Goal: Check status: Check status

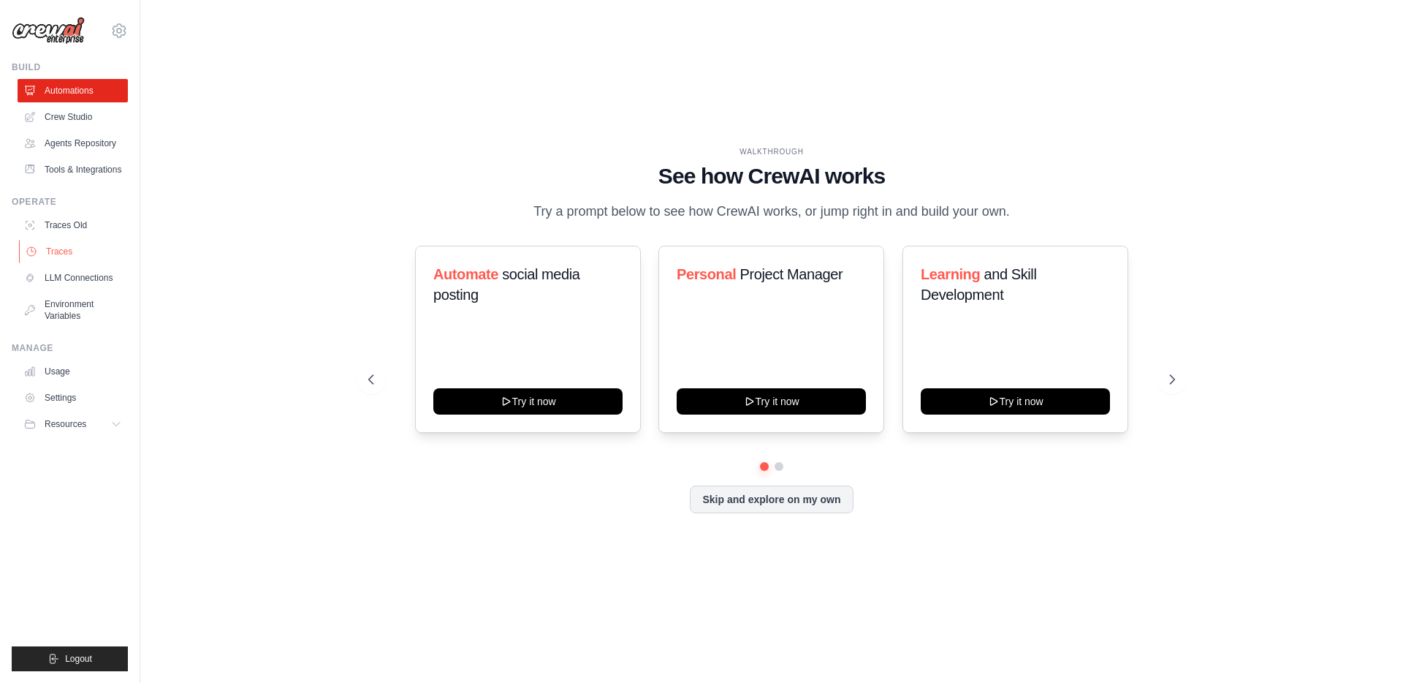
click at [71, 246] on link "Traces" at bounding box center [74, 251] width 110 height 23
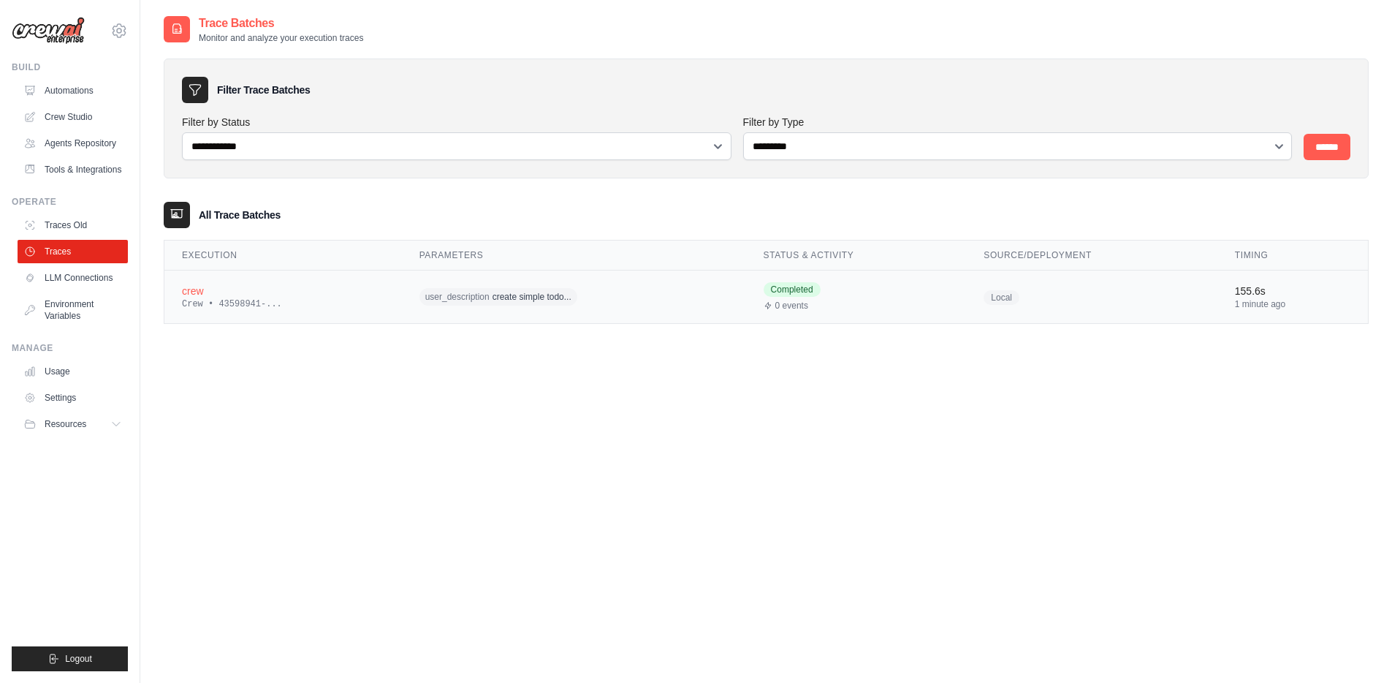
click at [297, 304] on div "Crew • 43598941-..." at bounding box center [283, 304] width 202 height 12
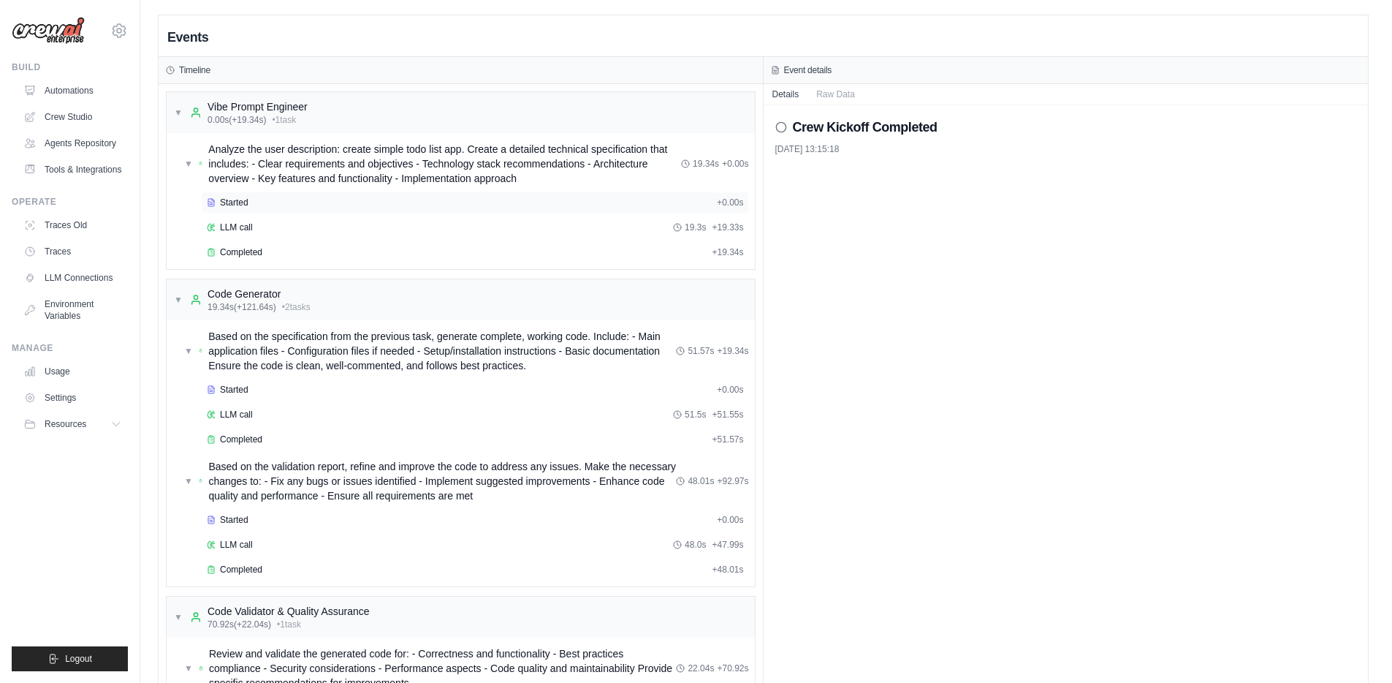
click at [556, 206] on div "Started" at bounding box center [459, 203] width 504 height 12
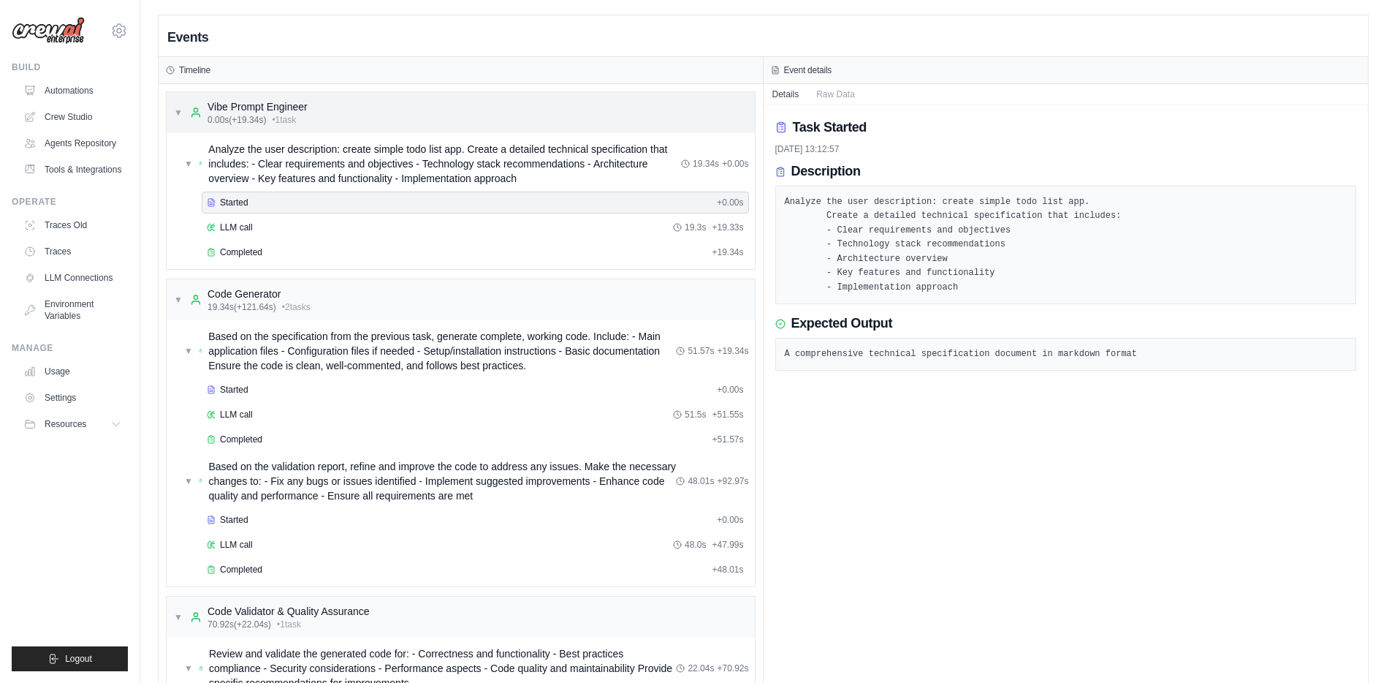
click at [526, 128] on div "▼ Vibe Prompt Engineer 0.00s (+19.34s) • 1 task" at bounding box center [461, 112] width 588 height 41
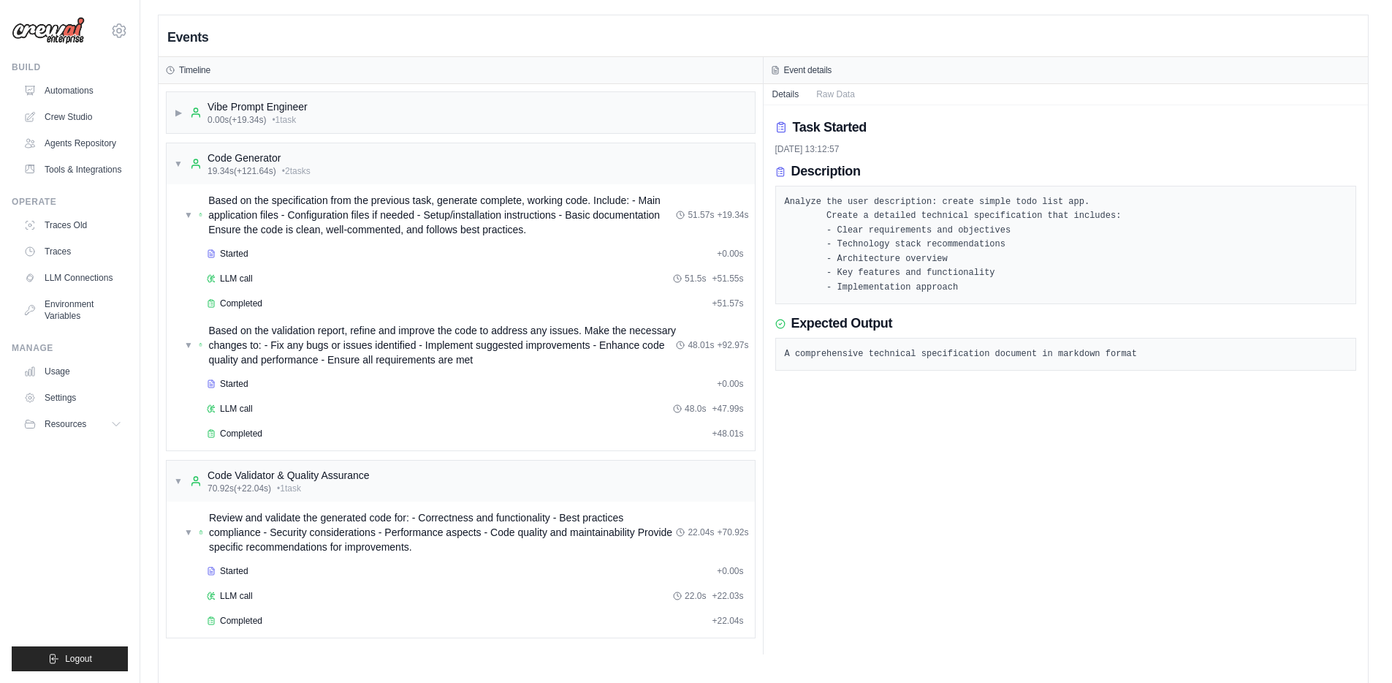
click at [479, 135] on div "▶ Vibe Prompt Engineer 0.00s (+19.34s) • 1 task ▼ Code Generator 19.34s (+121.6…" at bounding box center [461, 369] width 604 height 570
click at [403, 112] on div "▶ Vibe Prompt Engineer 0.00s (+19.34s) • 1 task" at bounding box center [461, 112] width 588 height 41
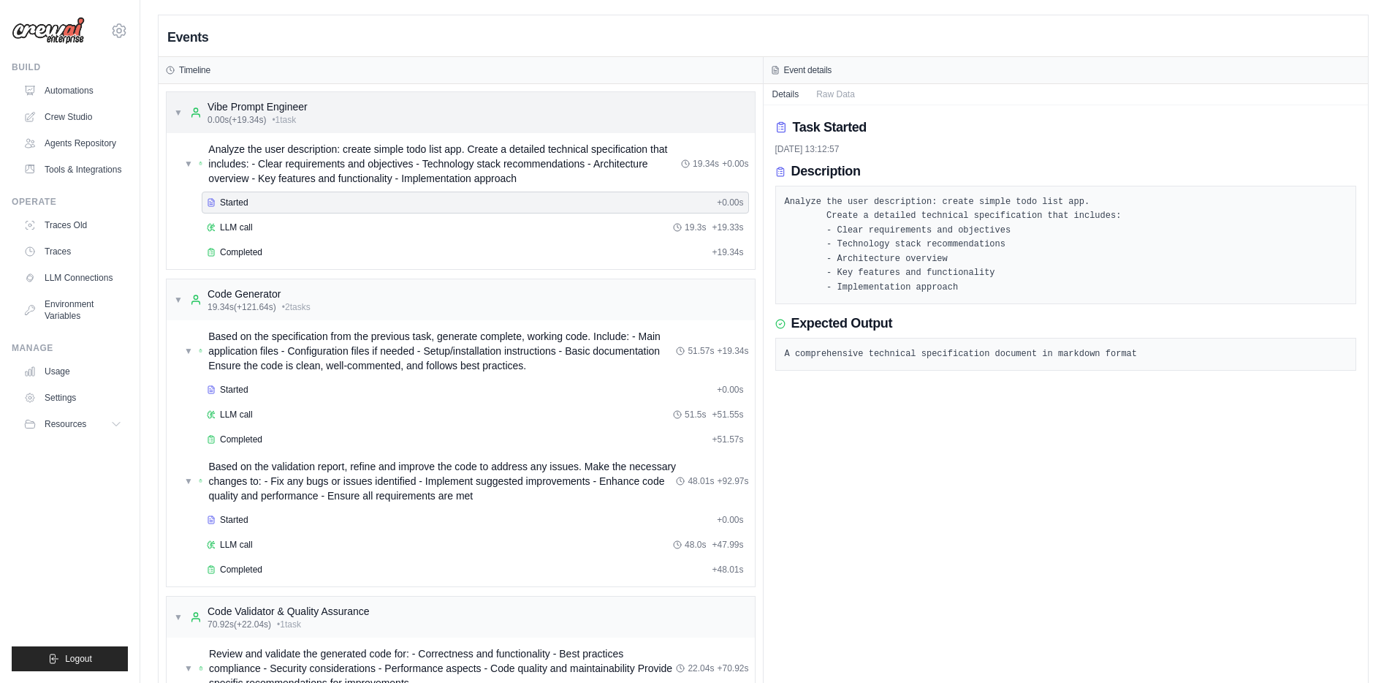
click at [433, 118] on div "▼ Vibe Prompt Engineer 0.00s (+19.34s) • 1 task" at bounding box center [461, 112] width 588 height 41
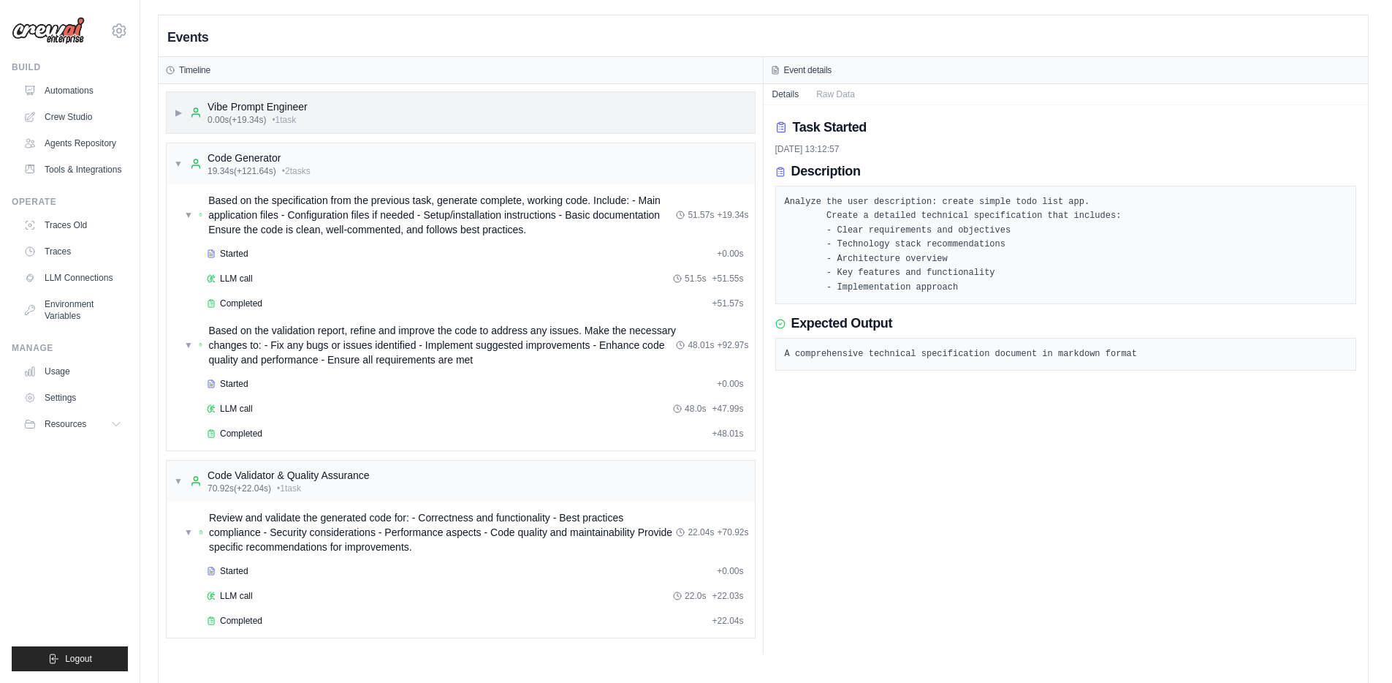
click at [433, 118] on div "▶ Vibe Prompt Engineer 0.00s (+19.34s) • 1 task" at bounding box center [461, 112] width 588 height 41
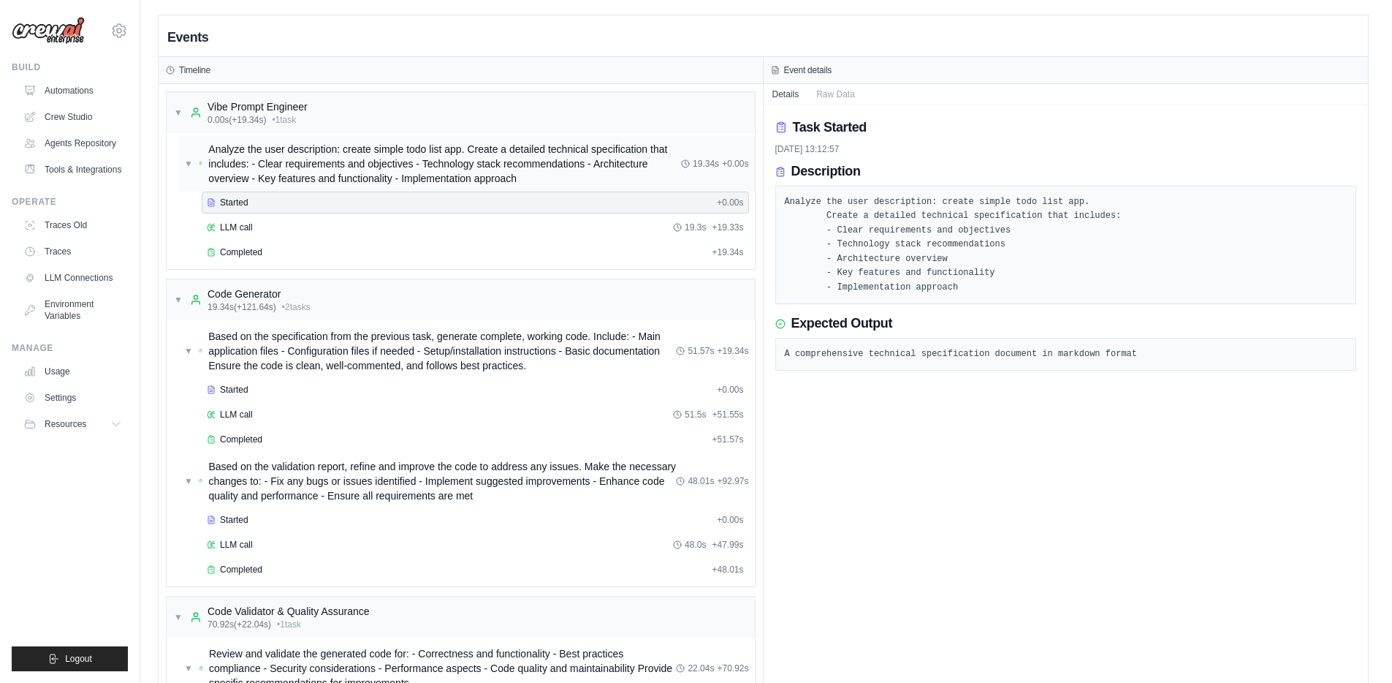
click at [278, 156] on span "Analyze the user description: create simple todo list app. Create a detailed te…" at bounding box center [444, 164] width 473 height 44
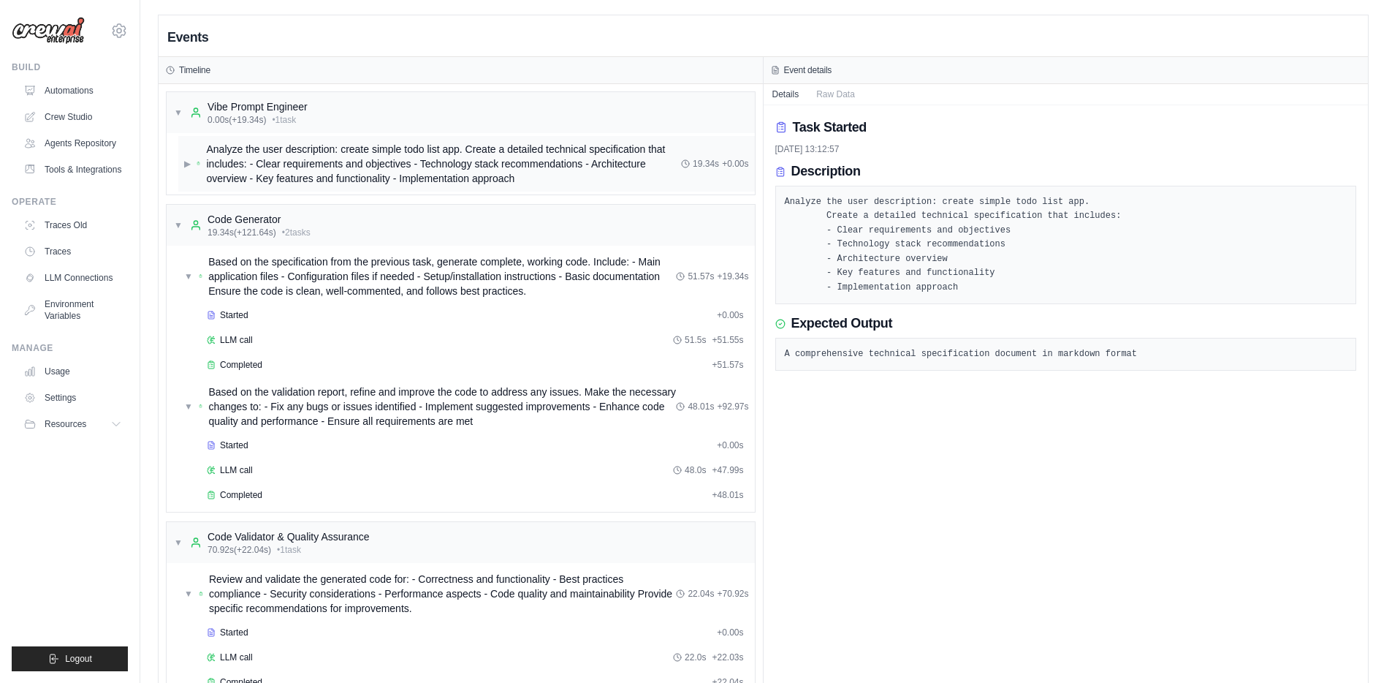
click at [278, 156] on span "Analyze the user description: create simple todo list app. Create a detailed te…" at bounding box center [443, 164] width 475 height 44
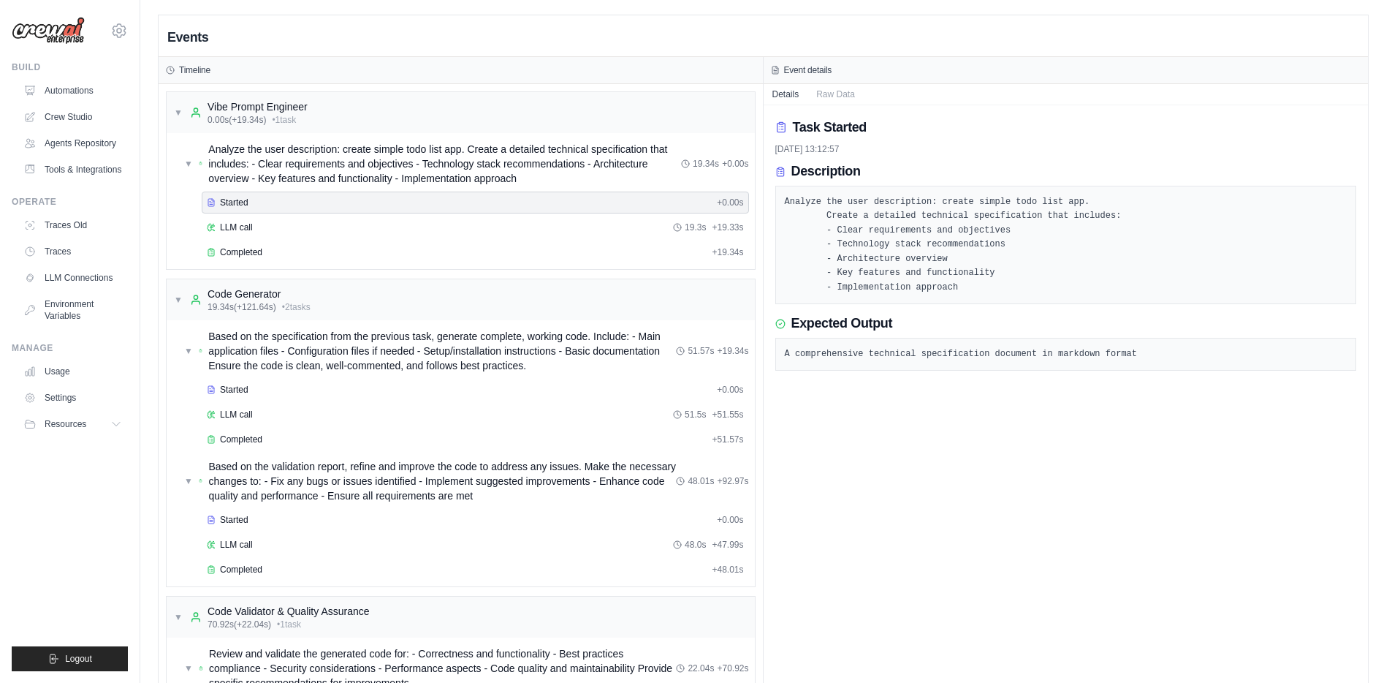
click at [584, 197] on div "Started" at bounding box center [459, 203] width 504 height 12
click at [428, 232] on div "LLM call 19.3s + 19.33s" at bounding box center [475, 227] width 537 height 12
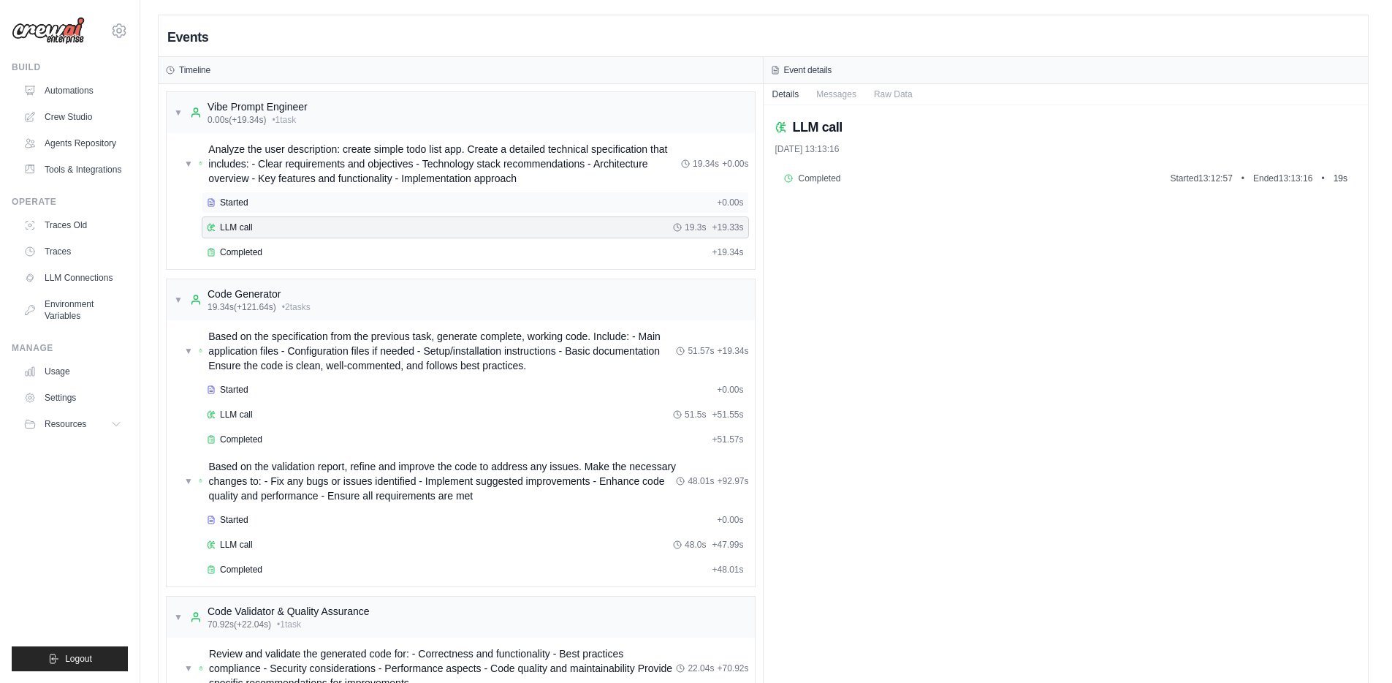
click at [426, 206] on div "Started" at bounding box center [459, 203] width 504 height 12
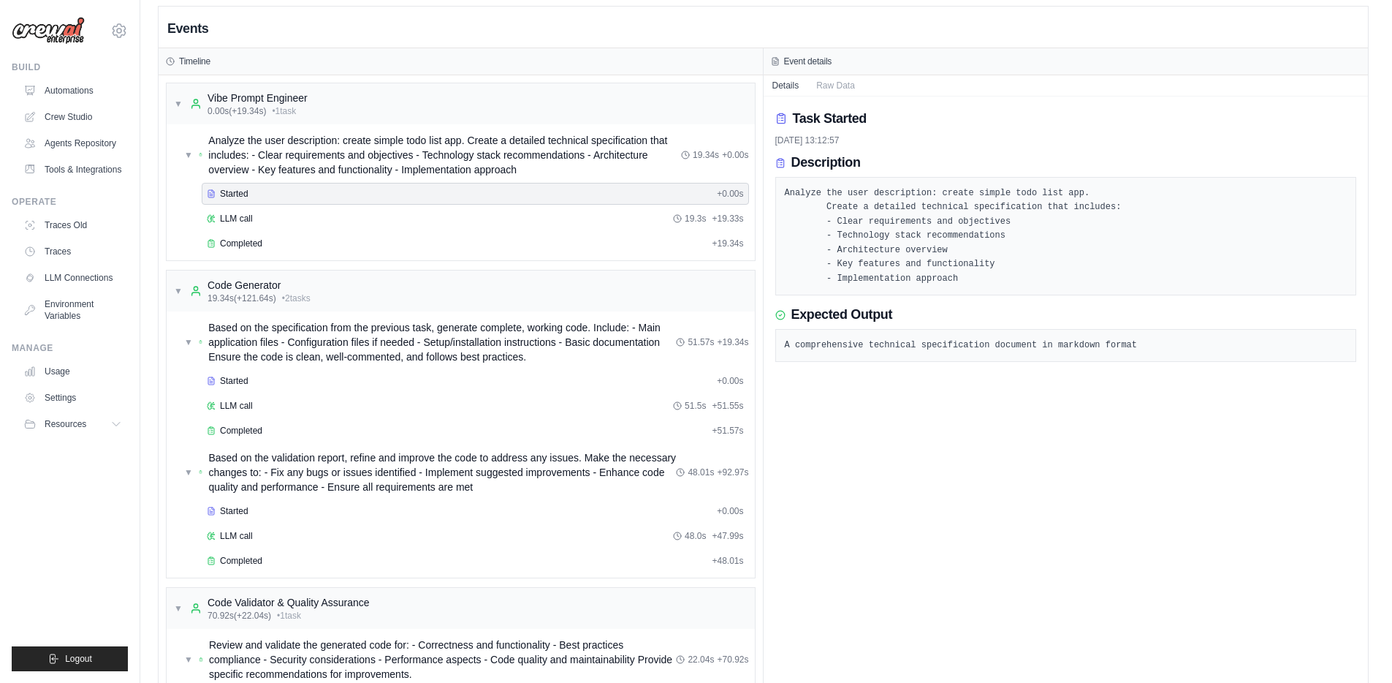
scroll to position [18, 0]
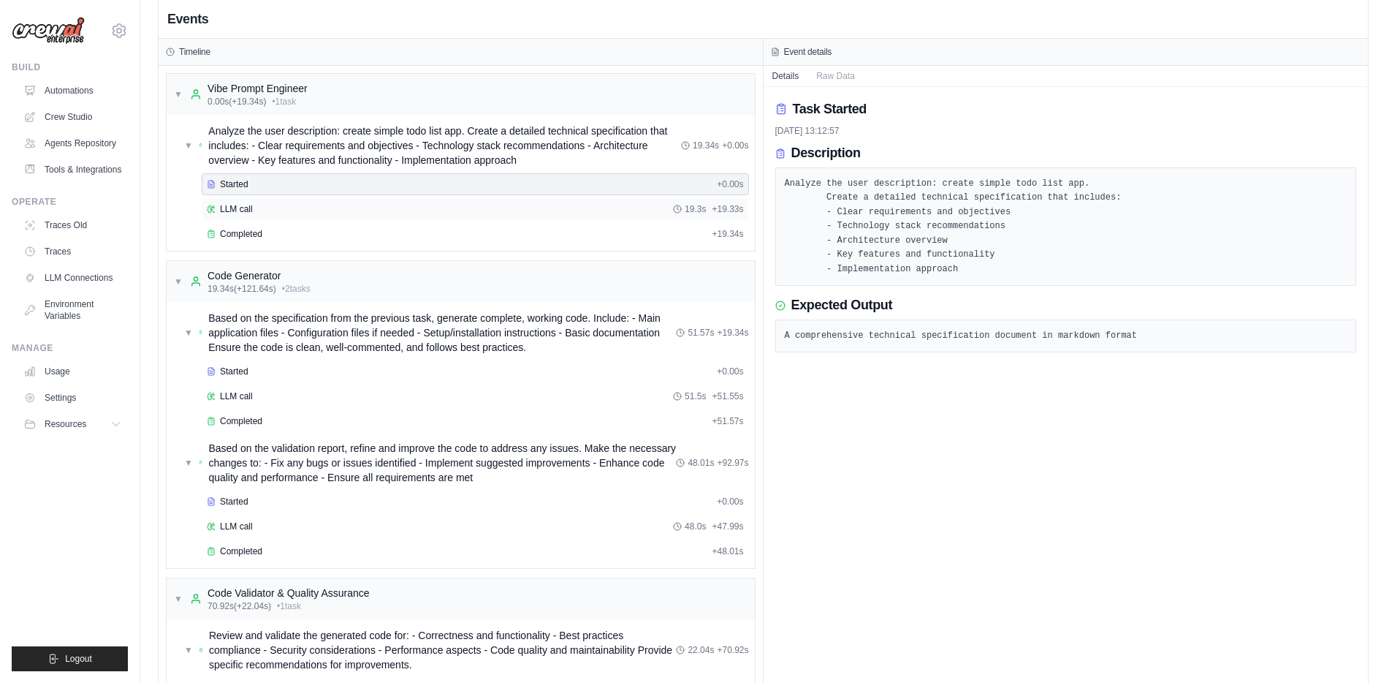
click at [357, 217] on div "LLM call 19.3s + 19.33s" at bounding box center [475, 209] width 547 height 22
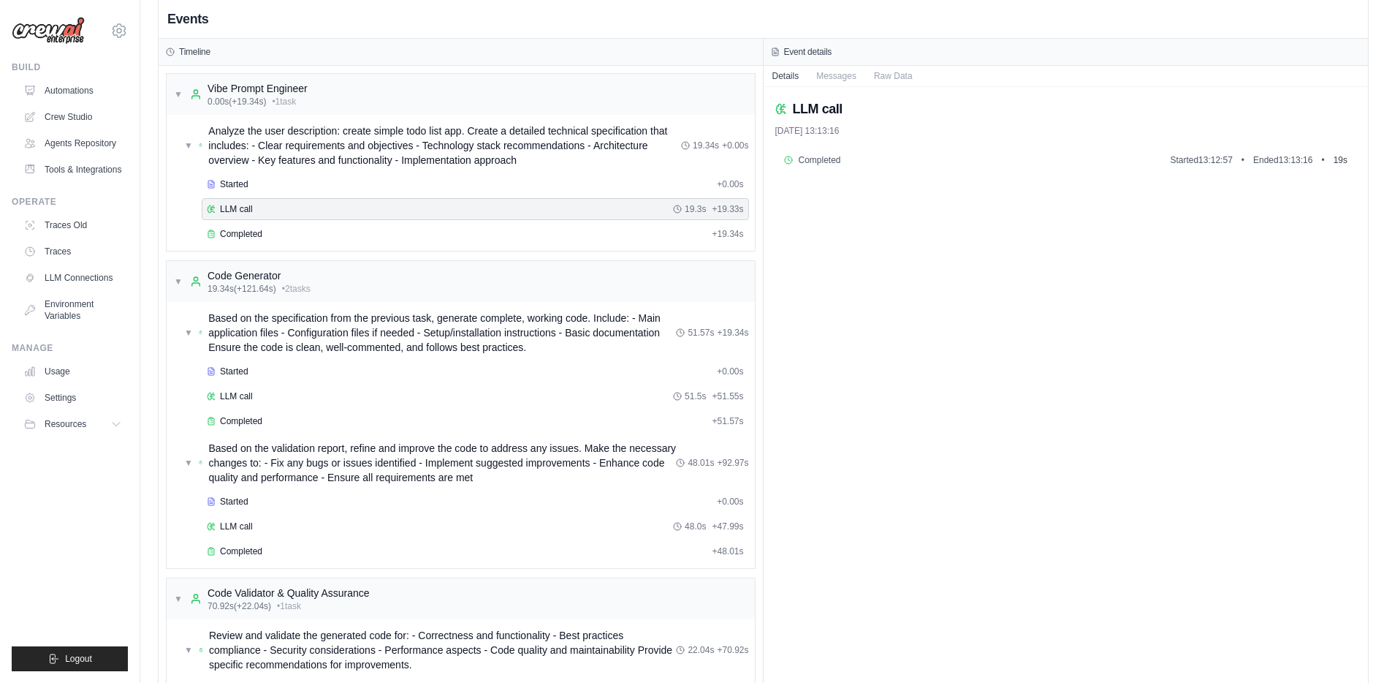
scroll to position [0, 0]
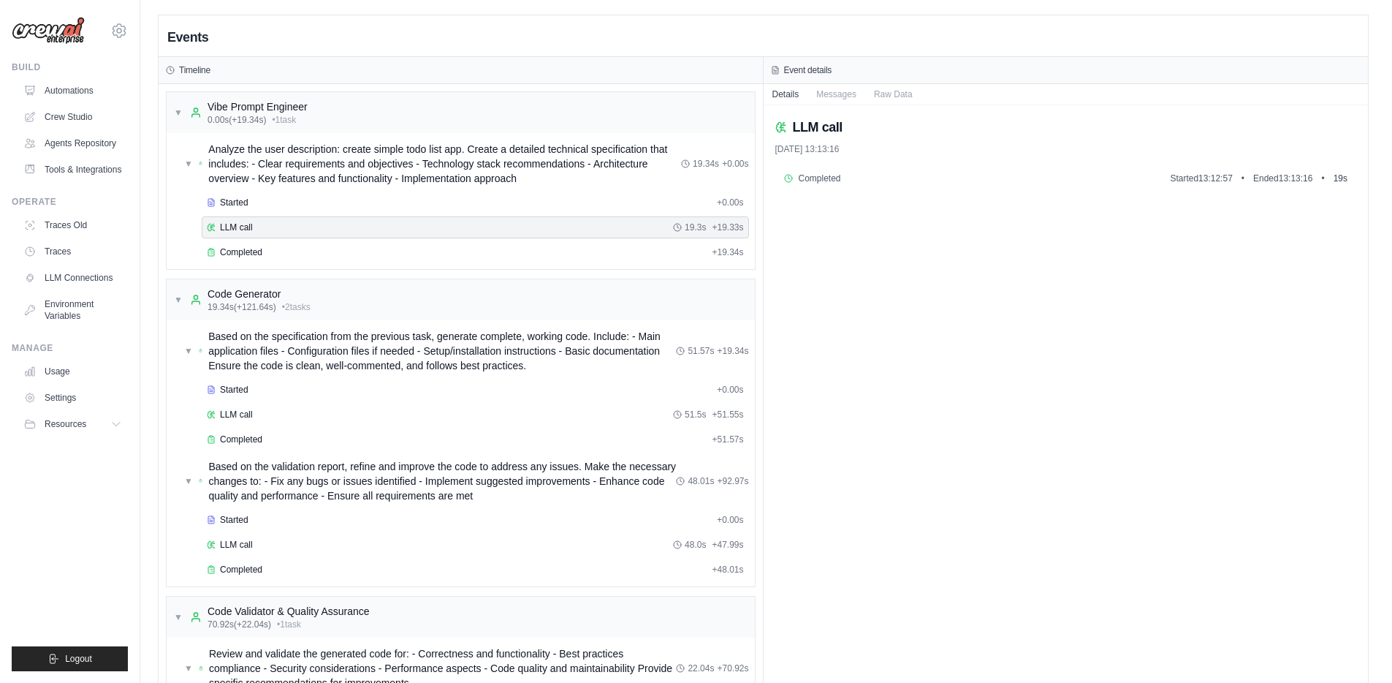
click at [867, 162] on div "LLM call 29/09/2025, 13:13:16 Completed Started 13:12:57 • Ended 13:13:16 • 19 s" at bounding box center [1066, 447] width 605 height 685
click at [845, 96] on button "Messages" at bounding box center [837, 93] width 58 height 20
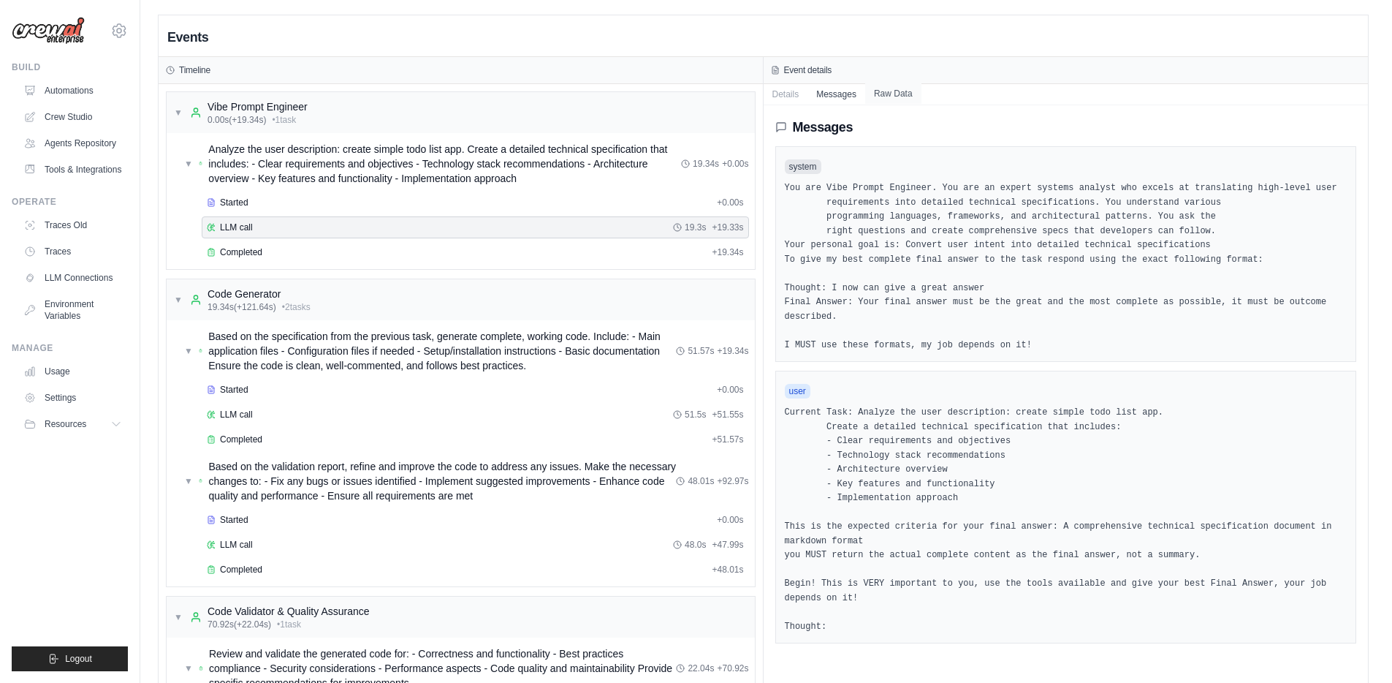
click at [898, 91] on button "Raw Data" at bounding box center [893, 93] width 56 height 20
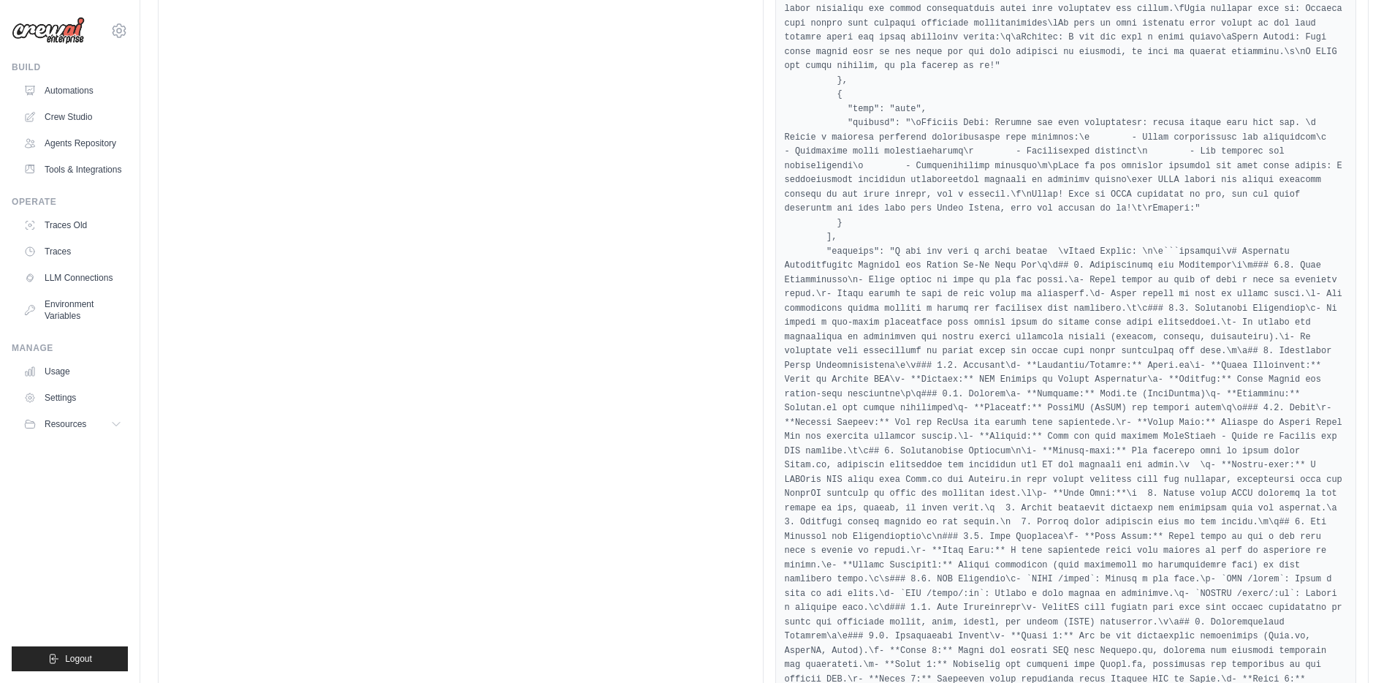
scroll to position [1712, 0]
